Goal: Task Accomplishment & Management: Manage account settings

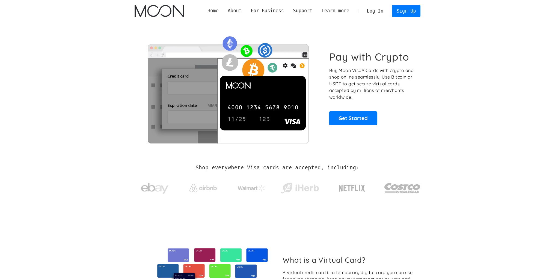
click at [379, 14] on link "Log In" at bounding box center [375, 11] width 26 height 12
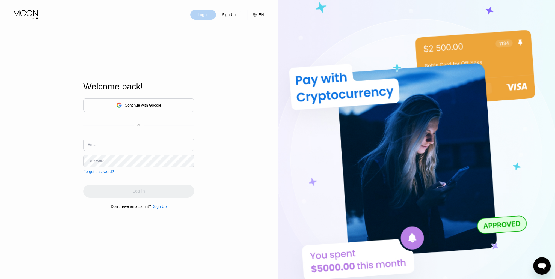
click at [197, 12] on div "Log In" at bounding box center [203, 15] width 26 height 10
click at [153, 105] on div "Continue with Google" at bounding box center [143, 105] width 37 height 4
